Goal: Task Accomplishment & Management: Manage account settings

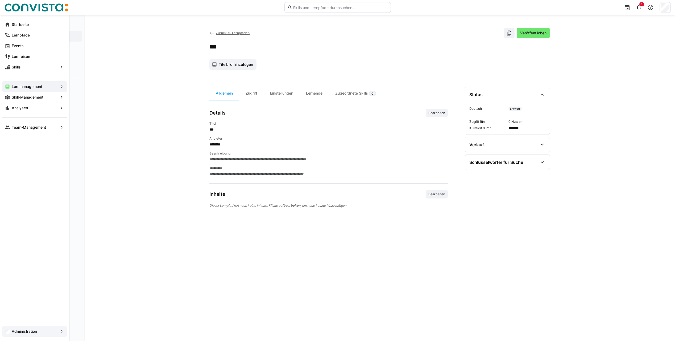
click at [10, 245] on div "Administration" at bounding box center [34, 331] width 65 height 11
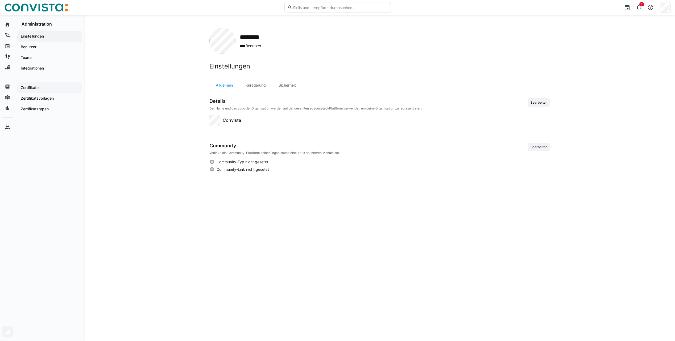
click at [0, 0] on app-navigation-label "Zertifikate" at bounding box center [0, 0] width 0 height 0
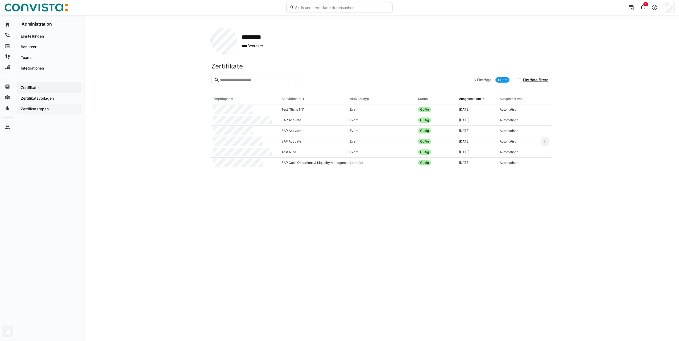
click at [48, 105] on div "Zertifikatstypen" at bounding box center [49, 109] width 65 height 11
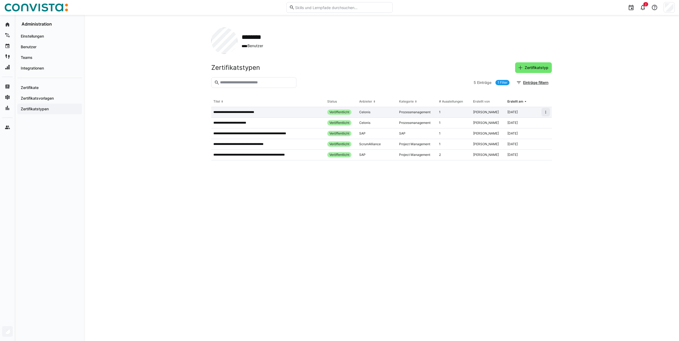
click at [268, 115] on div "**********" at bounding box center [268, 112] width 114 height 11
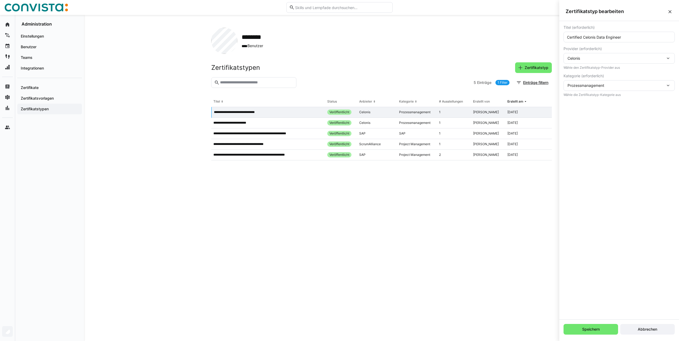
click at [256, 215] on eds-table "**********" at bounding box center [381, 211] width 341 height 231
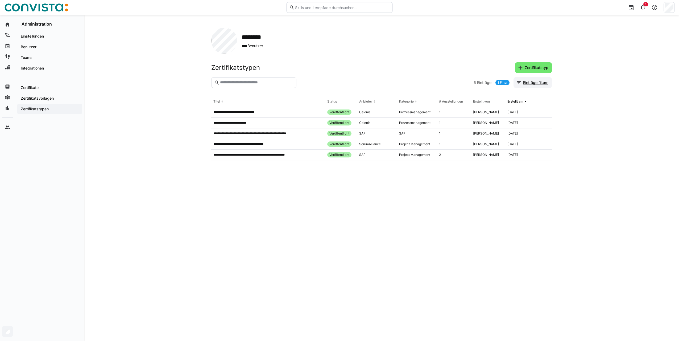
click at [504, 84] on span "Einträge filtern" at bounding box center [535, 82] width 27 height 5
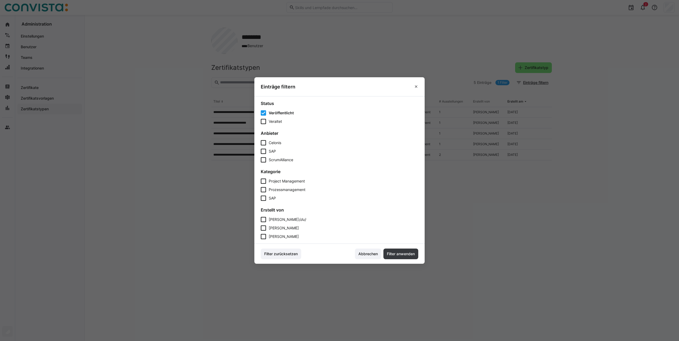
click at [282, 113] on span "Veröffentlicht" at bounding box center [281, 112] width 25 height 5
click at [280, 112] on span "Veröffentlicht" at bounding box center [280, 112] width 23 height 5
click at [286, 238] on span "[PERSON_NAME]" at bounding box center [284, 236] width 30 height 5
click at [398, 245] on span "Filter anwenden" at bounding box center [401, 253] width 30 height 5
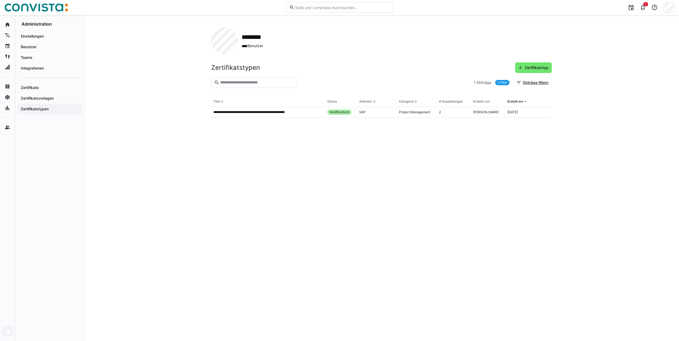
click at [504, 80] on link "2 Filter" at bounding box center [502, 82] width 14 height 5
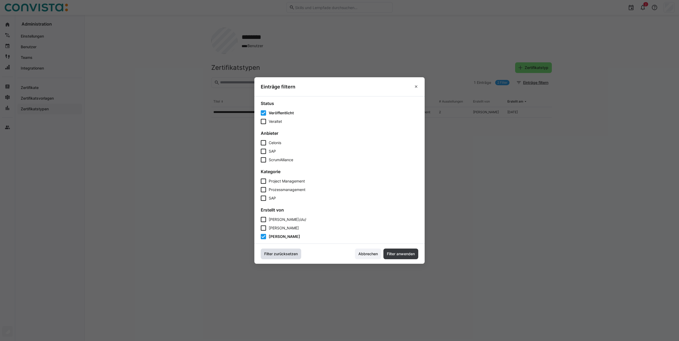
drag, startPoint x: 290, startPoint y: 253, endPoint x: 321, endPoint y: 258, distance: 31.5
click at [290, 245] on span "Filter zurücksetzen" at bounding box center [280, 253] width 35 height 5
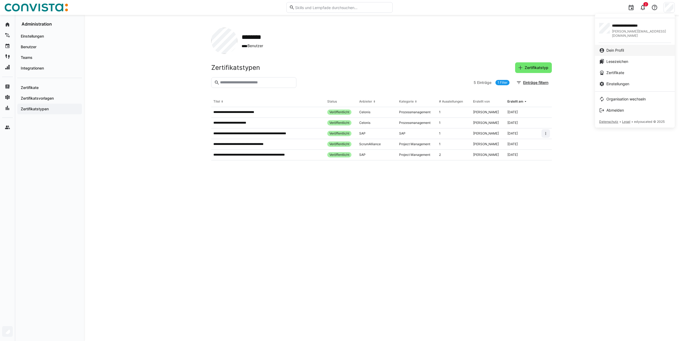
click at [504, 45] on link "Dein Profil" at bounding box center [635, 50] width 80 height 11
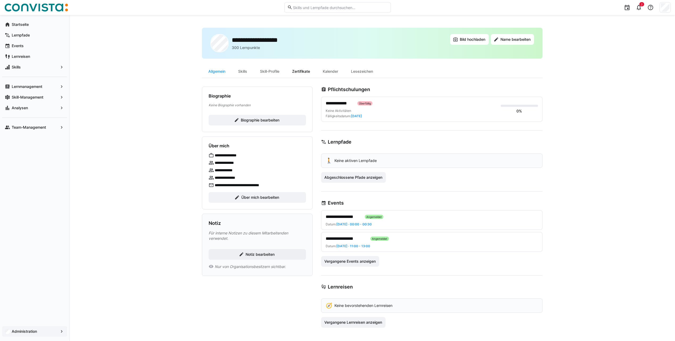
click at [297, 70] on div "Zertifikate" at bounding box center [301, 71] width 31 height 13
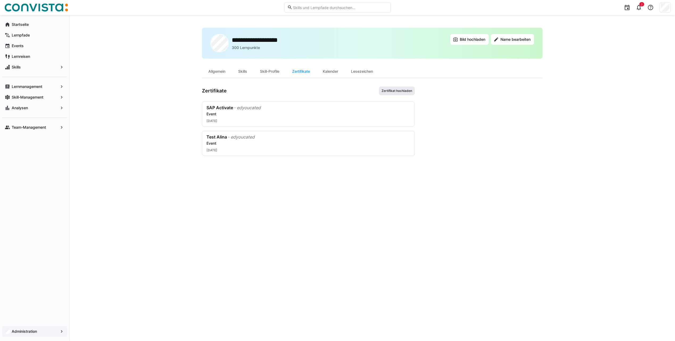
click at [405, 89] on span "Zertifikat hochladen" at bounding box center [397, 91] width 32 height 4
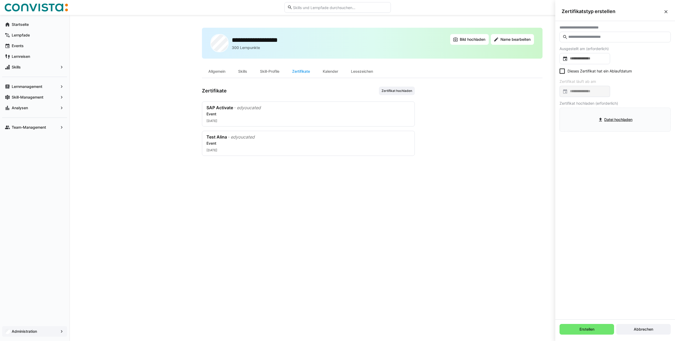
click at [504, 39] on input "text" at bounding box center [618, 37] width 100 height 5
click at [504, 38] on input "***" at bounding box center [618, 37] width 100 height 5
type input "*****"
click at [504, 53] on div "**********" at bounding box center [599, 50] width 70 height 5
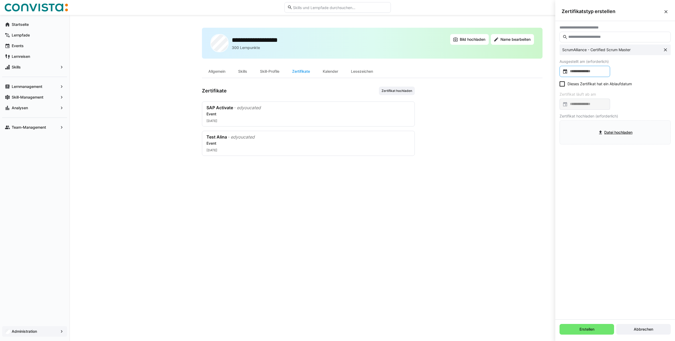
click at [504, 72] on input at bounding box center [587, 71] width 39 height 5
click at [504, 153] on span "27" at bounding box center [589, 153] width 10 height 10
type input "**********"
click at [504, 86] on icon at bounding box center [562, 83] width 5 height 5
click at [504, 104] on input at bounding box center [587, 103] width 39 height 5
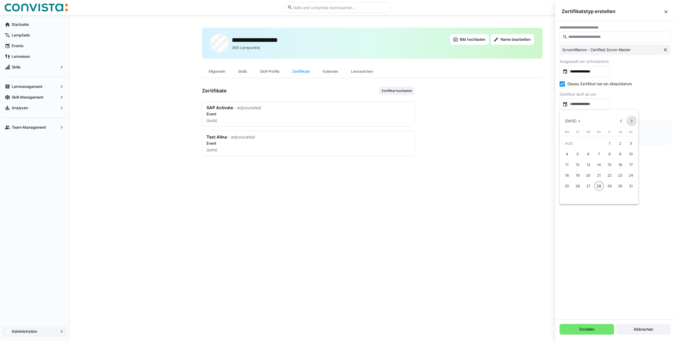
click at [504, 119] on span "Next month" at bounding box center [631, 120] width 11 height 11
click at [504, 122] on span "[DATE]" at bounding box center [572, 121] width 15 height 4
click at [504, 157] on span "2027" at bounding box center [627, 159] width 17 height 10
click at [504, 162] on span "AUG." at bounding box center [627, 159] width 17 height 10
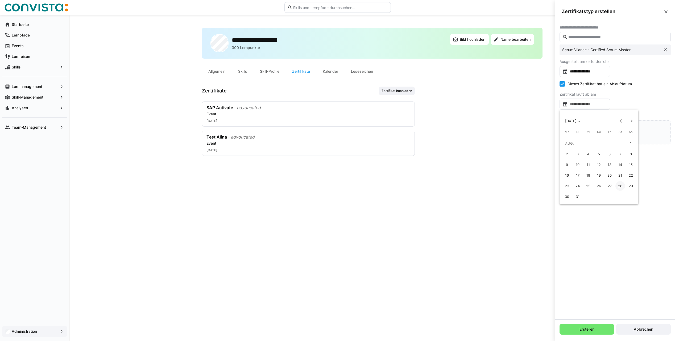
click at [504, 185] on span "28" at bounding box center [620, 186] width 10 height 10
type input "**********"
click at [504, 134] on input "file" at bounding box center [615, 132] width 111 height 23
click at [504, 245] on span "Erstellen" at bounding box center [587, 328] width 16 height 5
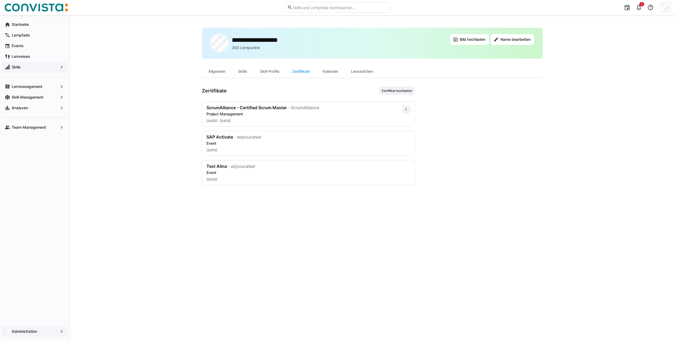
click at [32, 65] on span "Skills" at bounding box center [34, 66] width 47 height 5
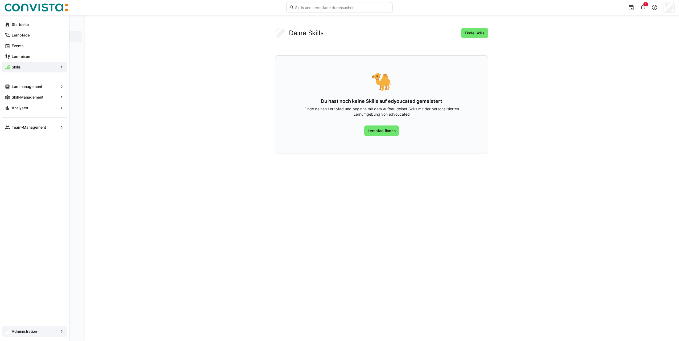
click at [52, 245] on span "Administration" at bounding box center [34, 330] width 47 height 5
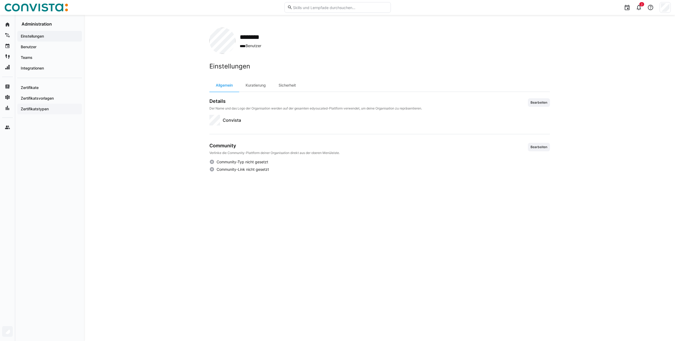
click at [0, 0] on app-navigation-label "Zertifikatstypen" at bounding box center [0, 0] width 0 height 0
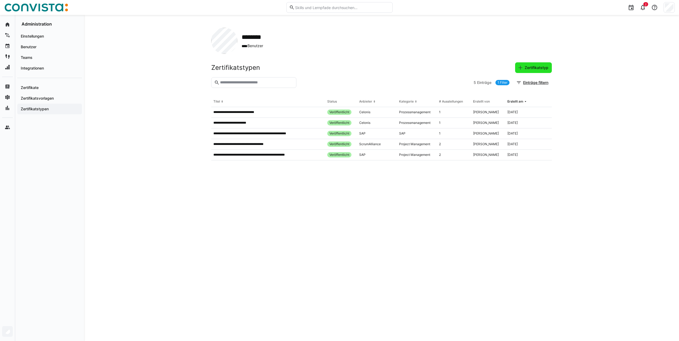
click at [504, 71] on span "Zertifikatstyp" at bounding box center [533, 67] width 37 height 11
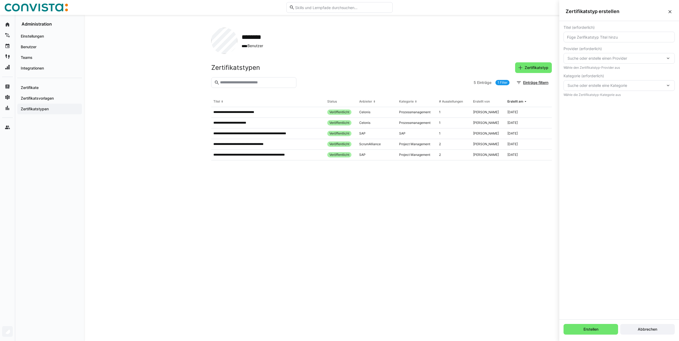
click at [504, 38] on input "text" at bounding box center [618, 37] width 105 height 5
paste input "IREB® Certified Professional for Requirements Engineering – Foundation Level (C…"
type input "IREB® Certified Professional for Requirements Engineering – Foundation Level (C…"
click at [504, 57] on span "Suche oder erstelle einen Provider" at bounding box center [617, 58] width 98 height 5
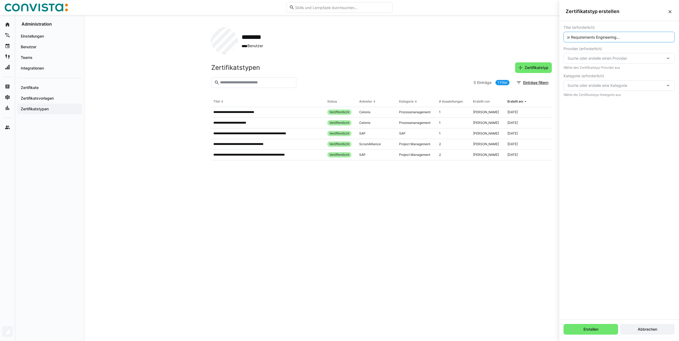
scroll to position [0, 0]
click at [504, 111] on span "Neuer Provider" at bounding box center [586, 110] width 26 height 5
click at [504, 58] on span "Neuer Provider" at bounding box center [586, 58] width 26 height 5
click at [504, 110] on span "Neuer Provider" at bounding box center [586, 110] width 26 height 5
click at [504, 56] on span "Neuer Provider" at bounding box center [586, 58] width 26 height 5
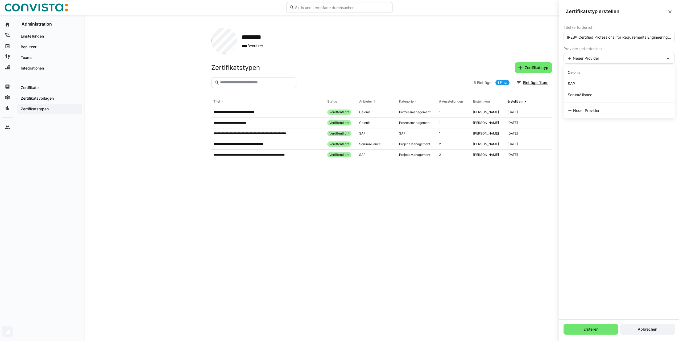
click at [504, 171] on div "Titel (erforderlich) IREB® Certified Professional for Requirements Engineering …" at bounding box center [619, 170] width 120 height 298
click at [504, 86] on input "text" at bounding box center [618, 85] width 105 height 5
type input "PeopleCert"
click at [504, 108] on span "Suche oder erstelle eine Kategorie" at bounding box center [617, 106] width 98 height 5
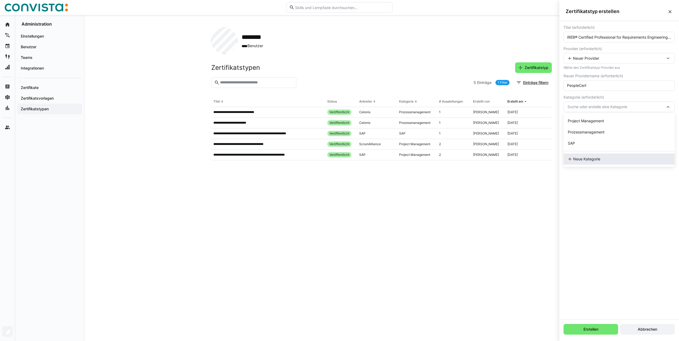
click at [504, 163] on div "Neue Kategorie" at bounding box center [619, 158] width 111 height 11
click at [504, 130] on eds-input at bounding box center [619, 134] width 111 height 11
click at [504, 132] on input "text" at bounding box center [618, 133] width 105 height 5
paste input "Requirements Engineering"
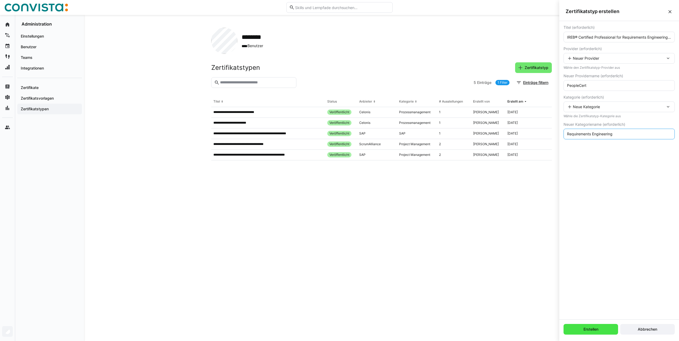
type input "Requirements Engineering"
click at [504, 245] on span "Erstellen" at bounding box center [591, 329] width 55 height 11
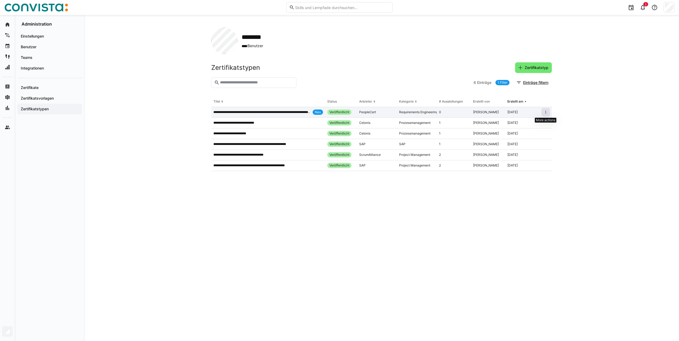
click at [504, 114] on eds-icon at bounding box center [546, 112] width 4 height 4
click at [504, 132] on div "Als veraltet markieren" at bounding box center [530, 132] width 32 height 4
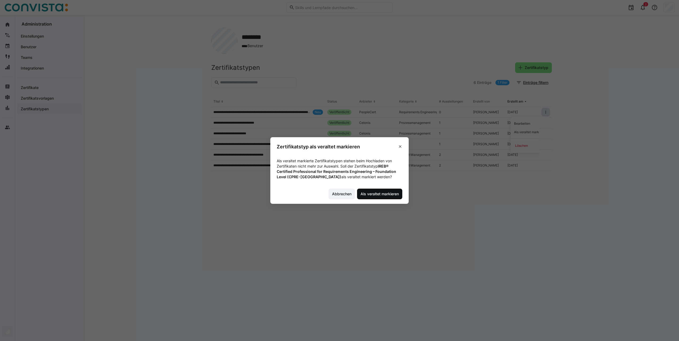
click at [383, 192] on span "Als veraltet markieren" at bounding box center [380, 193] width 40 height 5
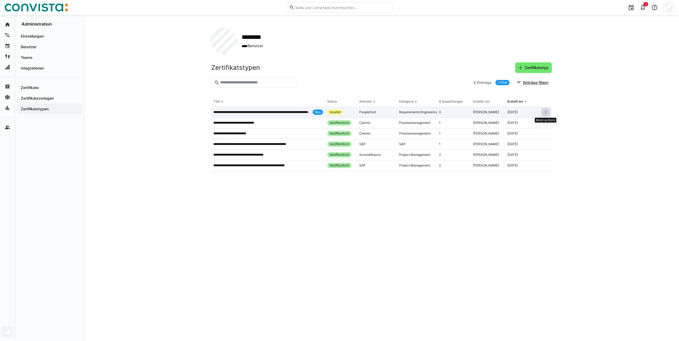
click at [504, 111] on eds-icon at bounding box center [546, 112] width 4 height 4
click at [504, 131] on div "Wieder veröffentlichen" at bounding box center [529, 132] width 34 height 4
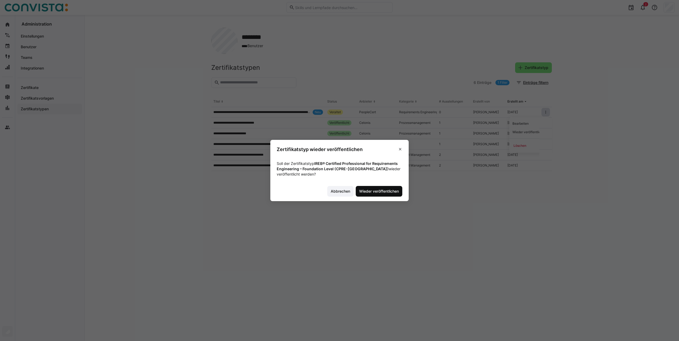
click at [374, 191] on span "Wieder veröffentlichen" at bounding box center [378, 190] width 41 height 5
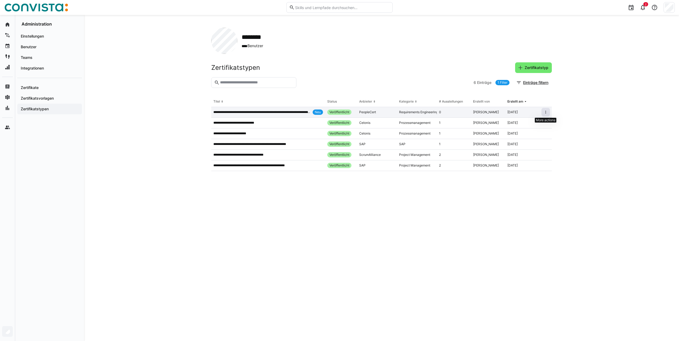
click at [504, 112] on eds-icon at bounding box center [546, 112] width 4 height 4
click at [504, 123] on div "Bearbeiten" at bounding box center [530, 123] width 32 height 4
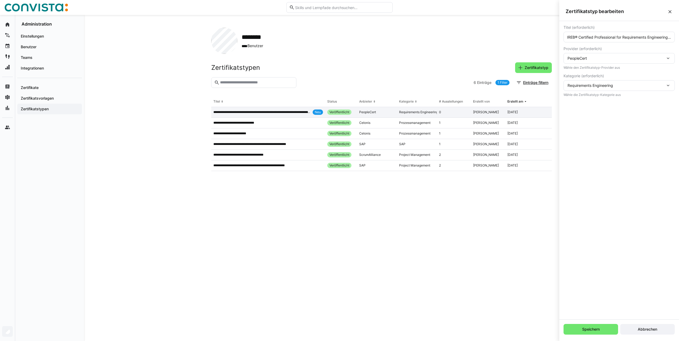
click at [504, 11] on eds-icon at bounding box center [669, 11] width 5 height 5
